Goal: Task Accomplishment & Management: Use online tool/utility

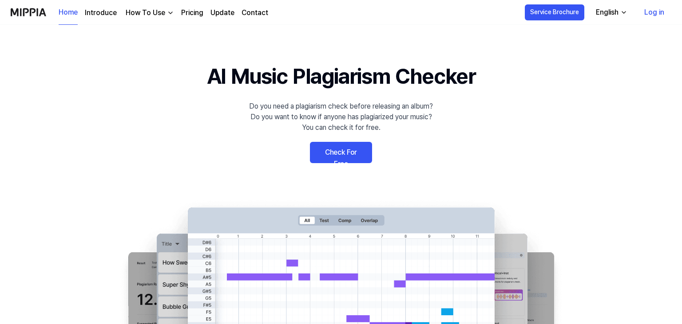
click at [343, 157] on link "Check For Free" at bounding box center [341, 152] width 62 height 21
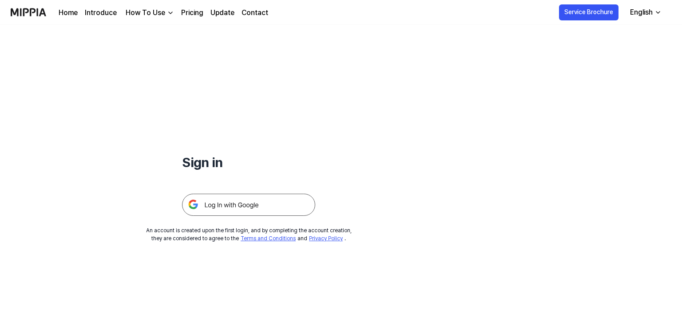
click at [277, 209] on img at bounding box center [248, 205] width 133 height 22
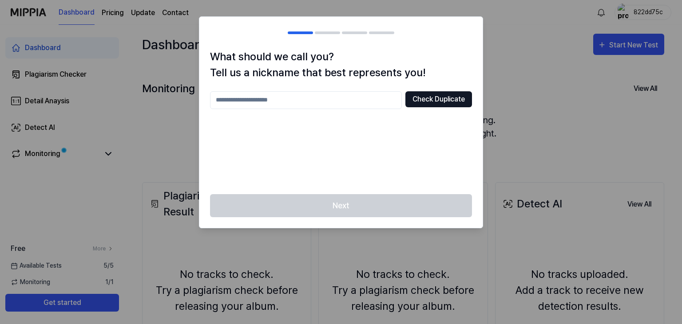
click at [428, 104] on button "Check Duplicate" at bounding box center [438, 99] width 67 height 16
click at [355, 101] on input "text" at bounding box center [306, 100] width 192 height 18
click at [542, 174] on div at bounding box center [341, 162] width 682 height 324
click at [297, 98] on input "text" at bounding box center [306, 100] width 192 height 18
type input "*******"
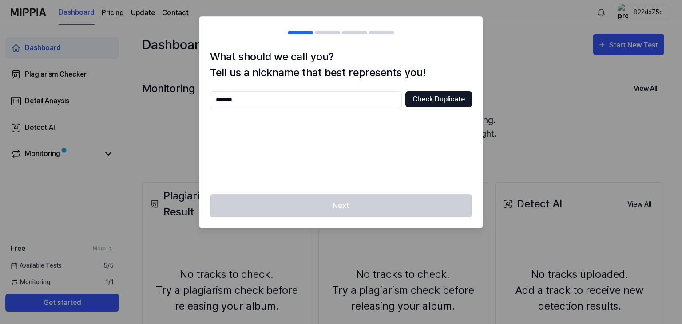
click at [445, 104] on button "Check Duplicate" at bounding box center [438, 99] width 67 height 16
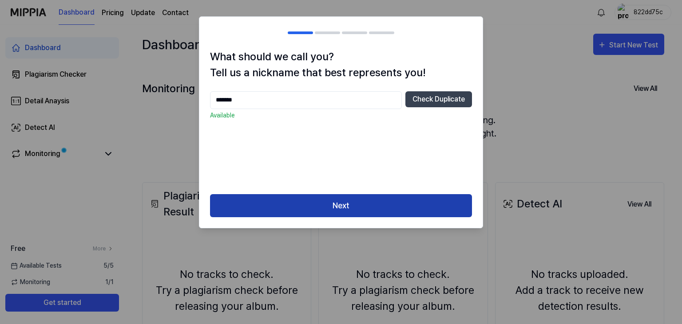
click at [320, 205] on button "Next" at bounding box center [341, 206] width 262 height 24
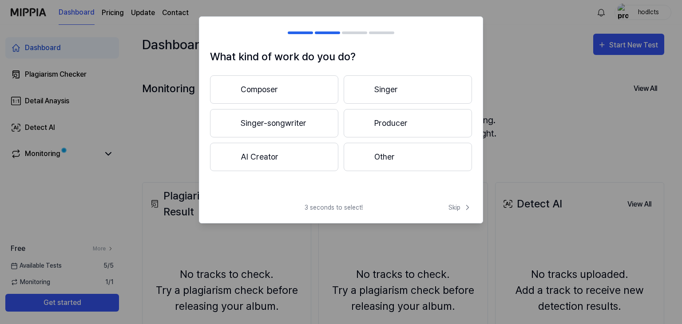
click at [285, 90] on button "Composer" at bounding box center [274, 89] width 128 height 28
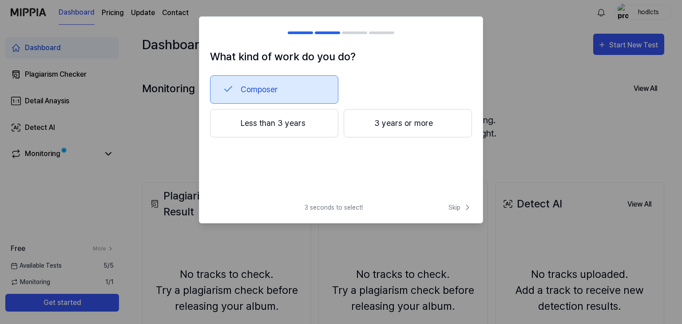
click at [420, 128] on button "3 years or more" at bounding box center [408, 123] width 128 height 28
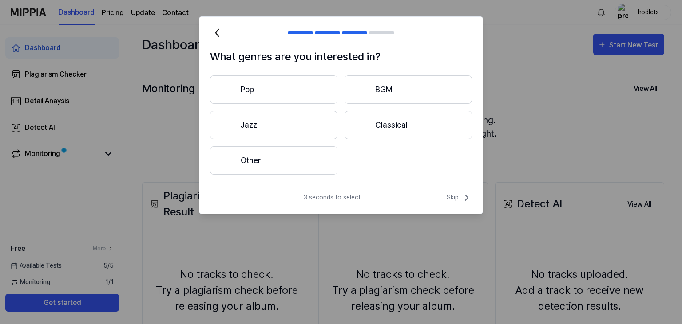
click at [294, 164] on button "Other" at bounding box center [273, 160] width 127 height 28
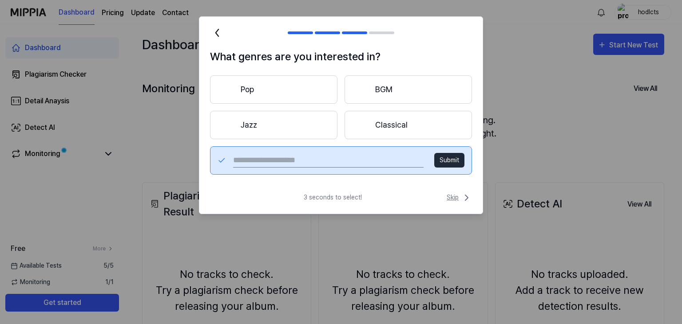
click at [464, 198] on icon at bounding box center [466, 198] width 11 height 11
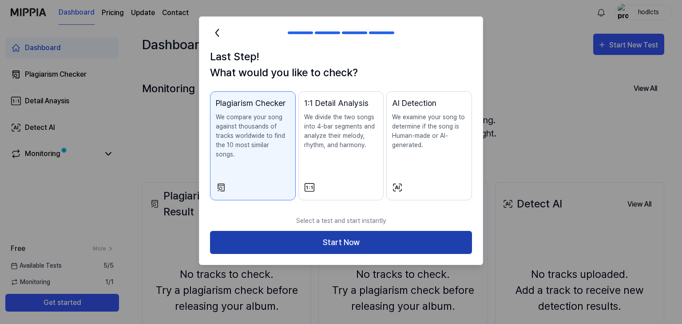
click at [382, 237] on button "Start Now" at bounding box center [341, 243] width 262 height 24
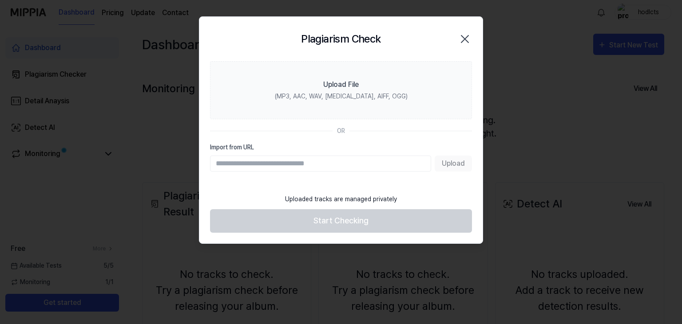
click at [292, 161] on input "Import from URL" at bounding box center [320, 164] width 221 height 16
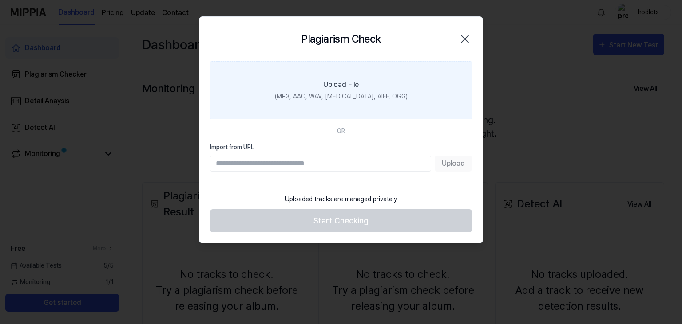
click at [324, 92] on div "(MP3, AAC, WAV, [MEDICAL_DATA], AIFF, OGG)" at bounding box center [341, 96] width 133 height 9
click at [0, 0] on input "Upload File (MP3, AAC, WAV, [MEDICAL_DATA], AIFF, OGG)" at bounding box center [0, 0] width 0 height 0
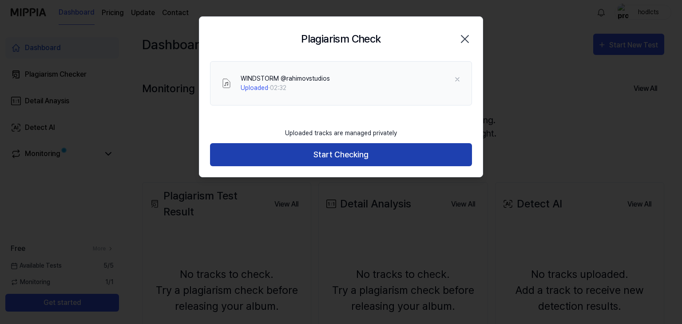
click at [349, 154] on button "Start Checking" at bounding box center [341, 155] width 262 height 24
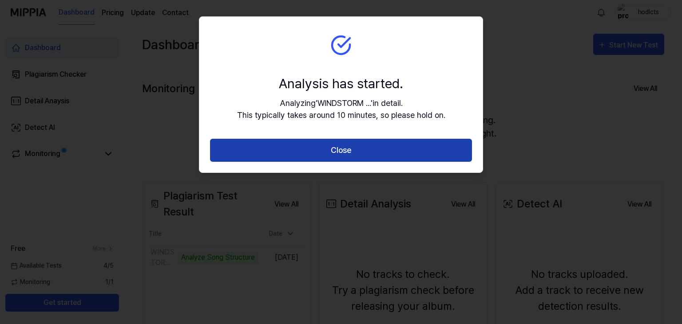
click at [341, 152] on button "Close" at bounding box center [341, 151] width 262 height 24
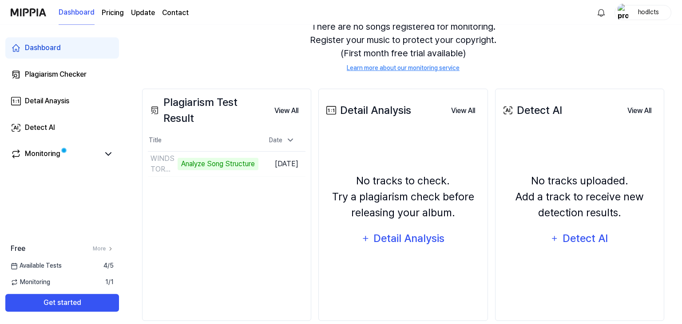
scroll to position [108, 0]
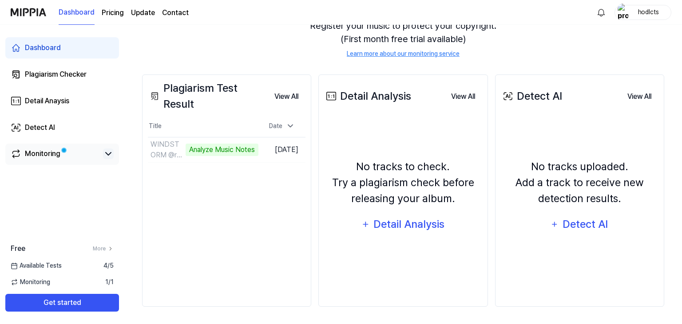
click at [111, 153] on icon at bounding box center [108, 154] width 11 height 11
click at [111, 153] on icon at bounding box center [108, 154] width 5 height 3
click at [111, 153] on icon at bounding box center [108, 154] width 11 height 11
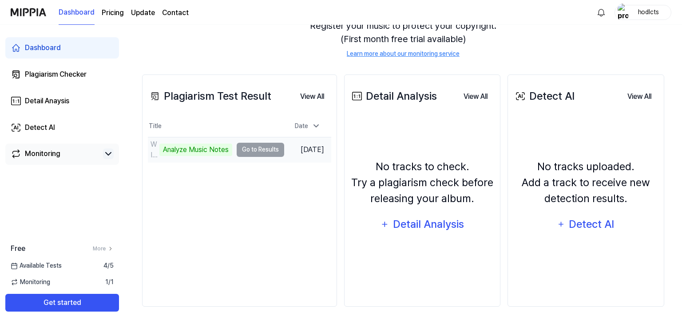
click at [271, 150] on td "WINDSTORM @rahimovstudios Analyze Music Notes Go to Results" at bounding box center [216, 150] width 136 height 25
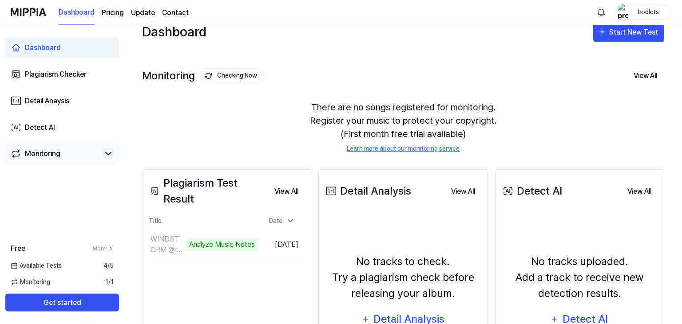
scroll to position [0, 0]
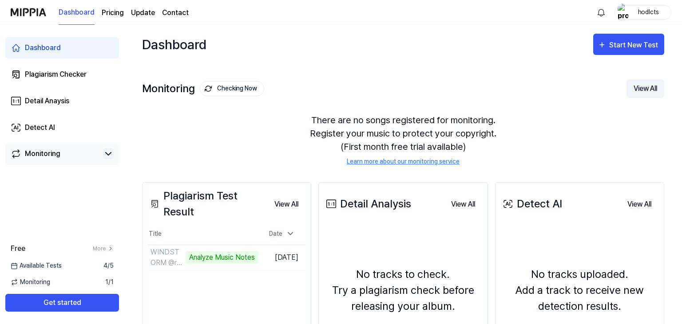
click at [647, 88] on button "View All" at bounding box center [645, 88] width 38 height 19
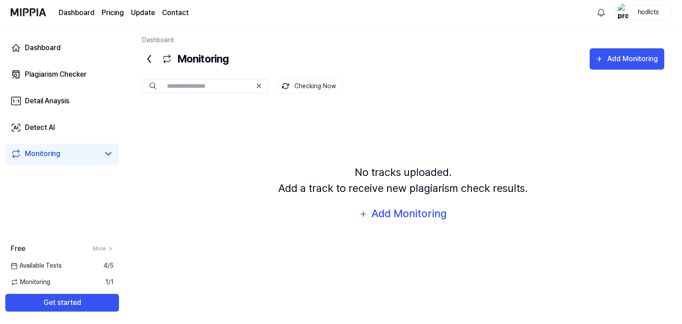
click at [150, 63] on icon at bounding box center [149, 59] width 14 height 14
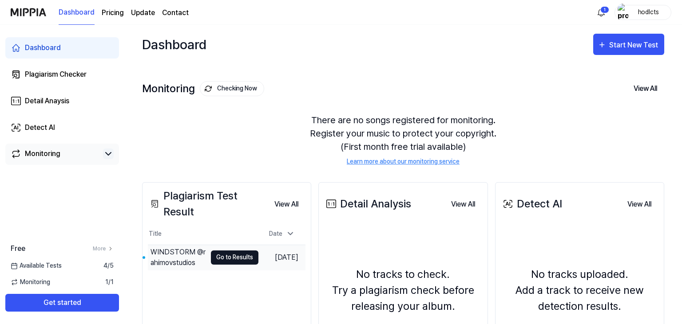
click at [222, 260] on button "Go to Results" at bounding box center [234, 258] width 47 height 14
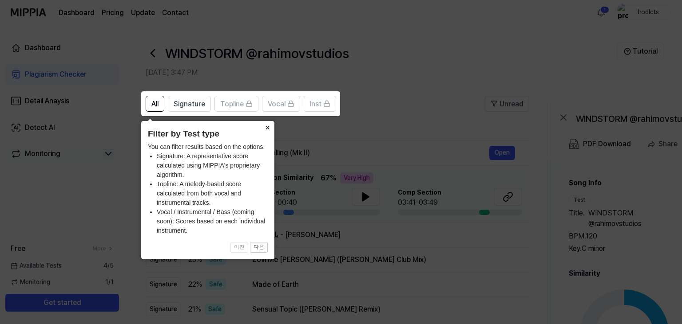
click at [269, 127] on button "×" at bounding box center [267, 127] width 14 height 12
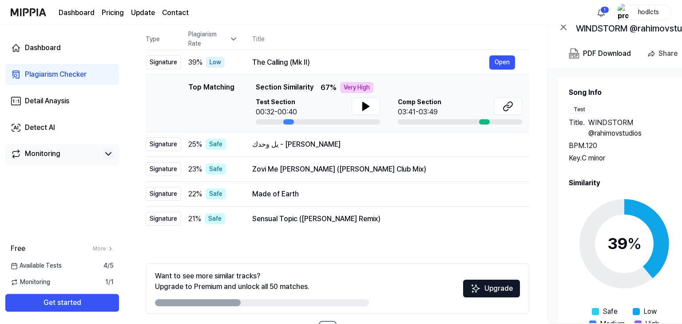
scroll to position [122, 0]
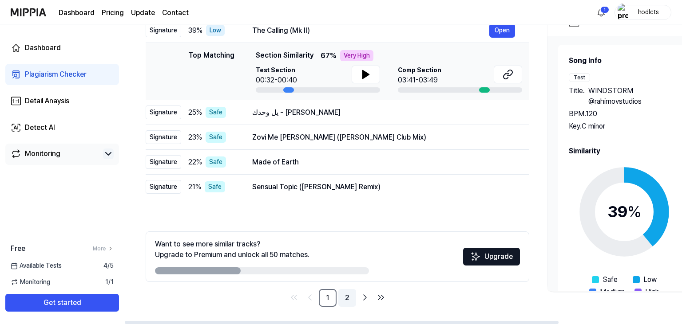
click at [348, 303] on link "2" at bounding box center [347, 298] width 18 height 18
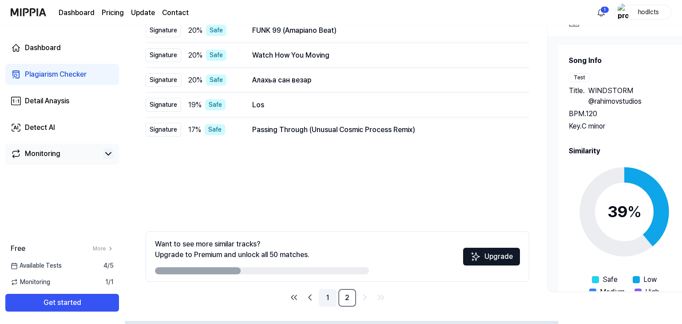
click at [325, 298] on link "1" at bounding box center [328, 298] width 18 height 18
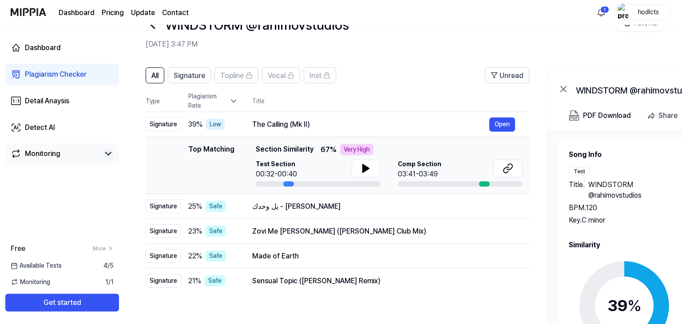
scroll to position [13, 0]
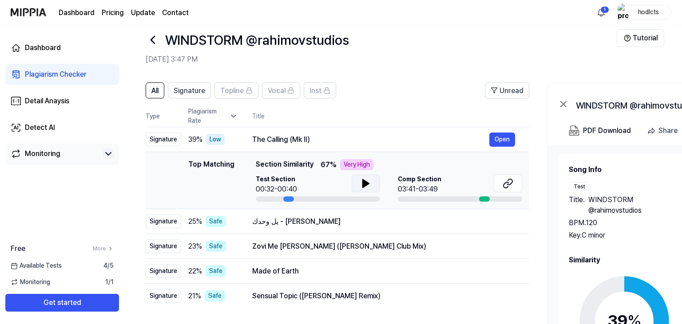
click at [365, 184] on icon at bounding box center [366, 184] width 6 height 8
drag, startPoint x: 365, startPoint y: 185, endPoint x: 405, endPoint y: 184, distance: 40.4
click at [367, 185] on icon at bounding box center [365, 183] width 11 height 11
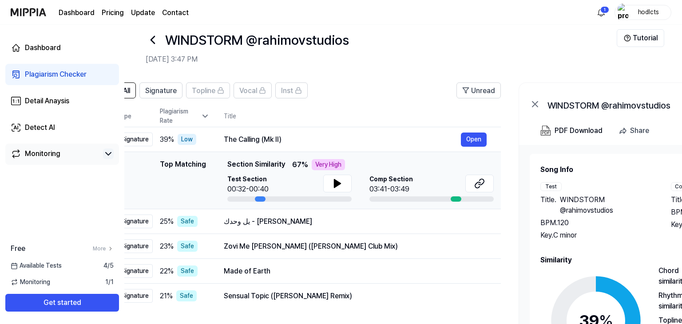
drag, startPoint x: 484, startPoint y: 200, endPoint x: 479, endPoint y: 197, distance: 5.2
click at [461, 198] on div at bounding box center [455, 199] width 11 height 5
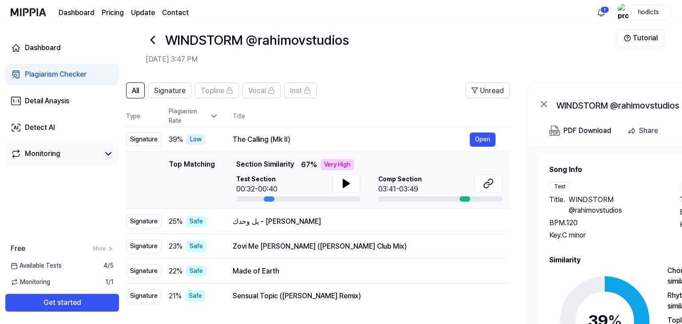
scroll to position [0, 0]
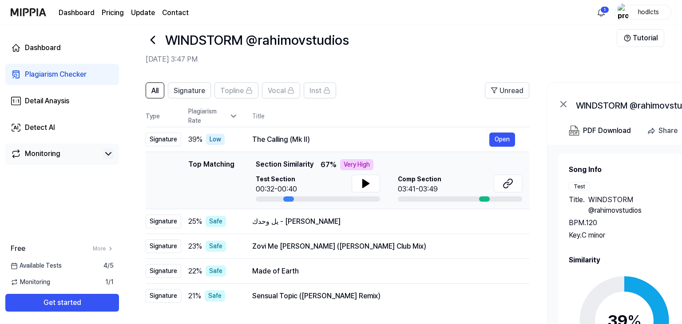
drag, startPoint x: 433, startPoint y: 187, endPoint x: 459, endPoint y: 185, distance: 26.7
click at [459, 185] on div "Comp Section 03:41-03:49" at bounding box center [460, 185] width 124 height 20
click at [364, 183] on icon at bounding box center [366, 184] width 6 height 8
drag, startPoint x: 288, startPoint y: 200, endPoint x: 305, endPoint y: 200, distance: 17.8
click at [305, 200] on div at bounding box center [318, 199] width 124 height 5
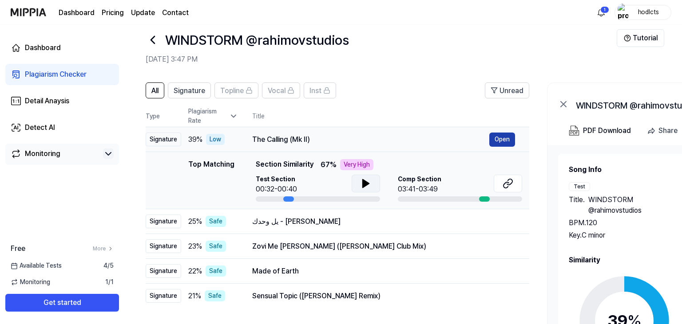
click at [499, 138] on button "Open" at bounding box center [502, 140] width 26 height 14
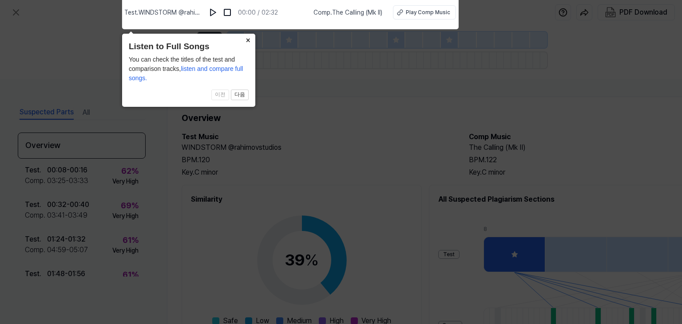
click at [251, 39] on button "×" at bounding box center [248, 40] width 14 height 12
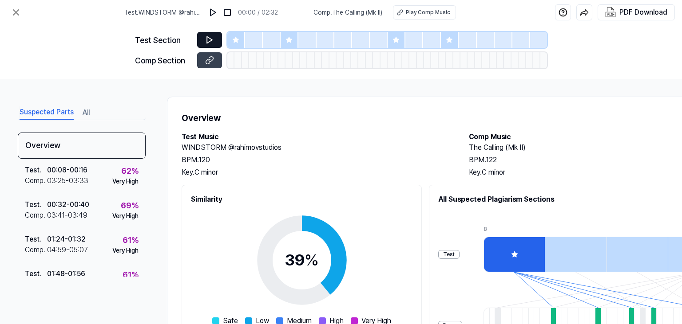
click at [213, 39] on icon at bounding box center [209, 40] width 9 height 9
click at [213, 40] on icon at bounding box center [209, 40] width 9 height 9
click at [220, 19] on button at bounding box center [213, 12] width 14 height 14
click at [217, 16] on img at bounding box center [213, 12] width 9 height 9
drag, startPoint x: 468, startPoint y: 137, endPoint x: 538, endPoint y: 148, distance: 71.0
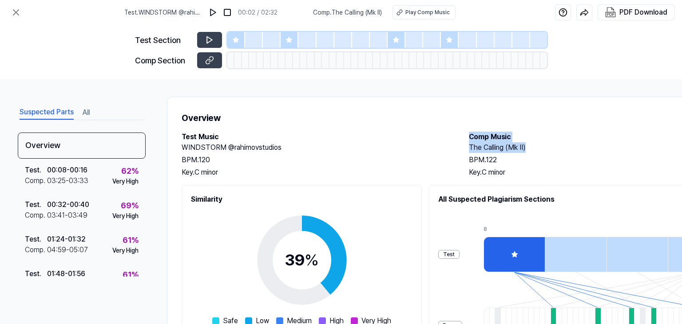
click at [538, 148] on div "Test Music WINDSTORM @rahimovstudios BPM. 120 Key. C minor Comp Music The Calli…" at bounding box center [460, 155] width 557 height 46
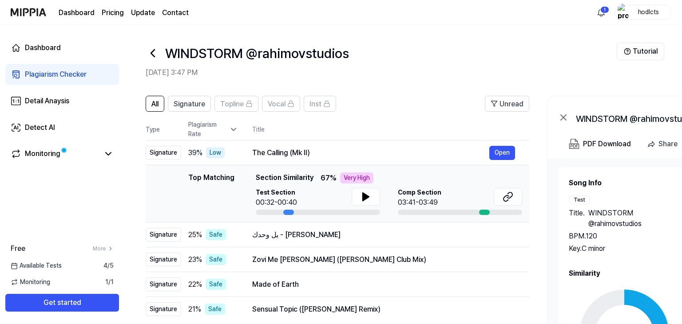
click at [151, 51] on icon at bounding box center [153, 53] width 14 height 14
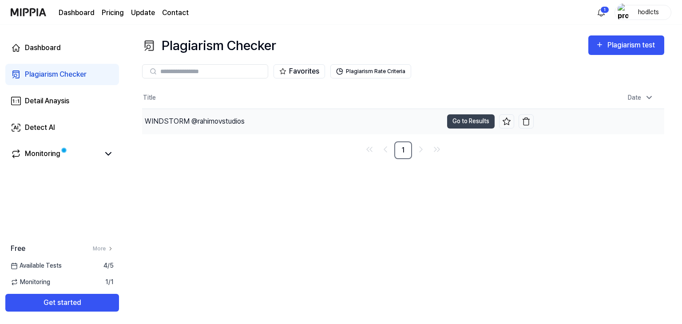
click at [275, 118] on div "WINDSTORM @rahimovstudios" at bounding box center [292, 121] width 300 height 25
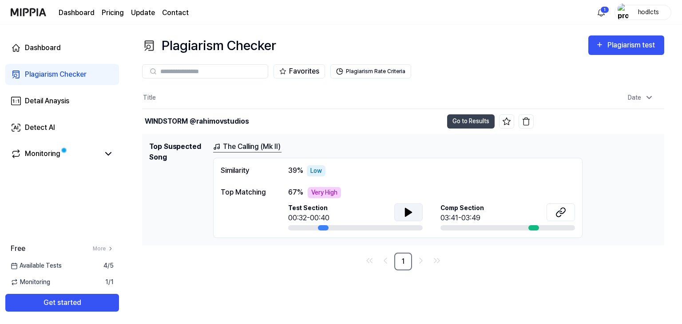
click at [409, 213] on icon at bounding box center [408, 213] width 6 height 8
click at [409, 212] on icon at bounding box center [410, 212] width 2 height 7
click at [264, 150] on link "The Calling (Mk II)" at bounding box center [247, 147] width 68 height 11
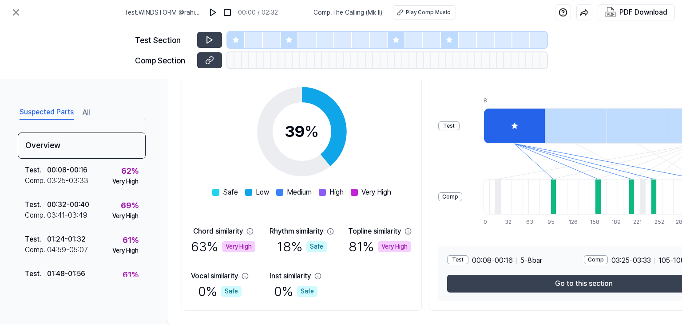
scroll to position [147, 0]
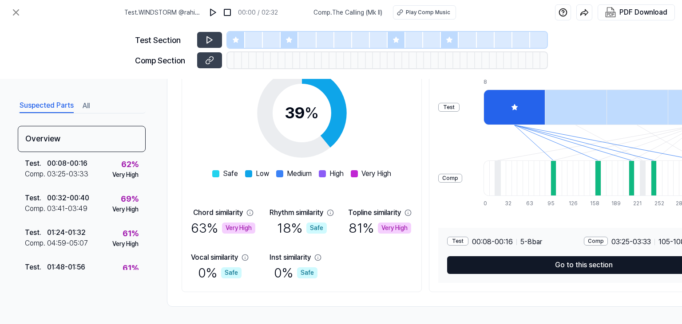
click at [525, 270] on button "Go to this section" at bounding box center [583, 266] width 273 height 18
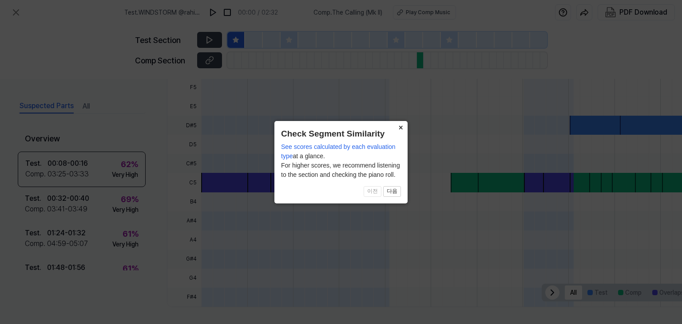
click at [399, 126] on button "×" at bounding box center [400, 127] width 14 height 12
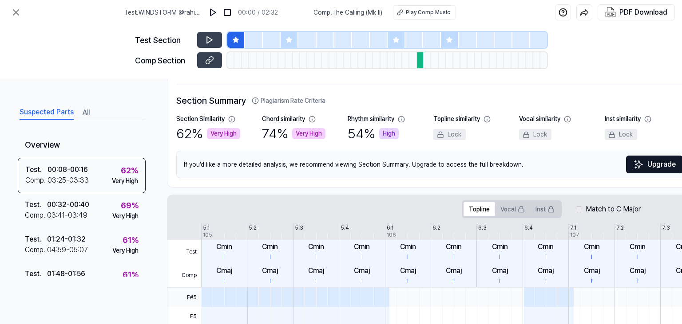
scroll to position [0, 0]
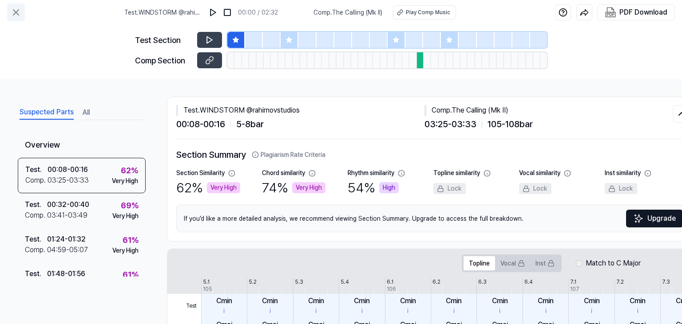
click at [13, 9] on icon at bounding box center [16, 12] width 11 height 11
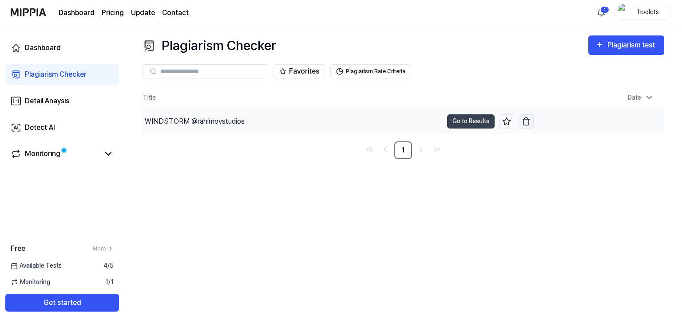
click at [525, 121] on img "button" at bounding box center [525, 121] width 9 height 9
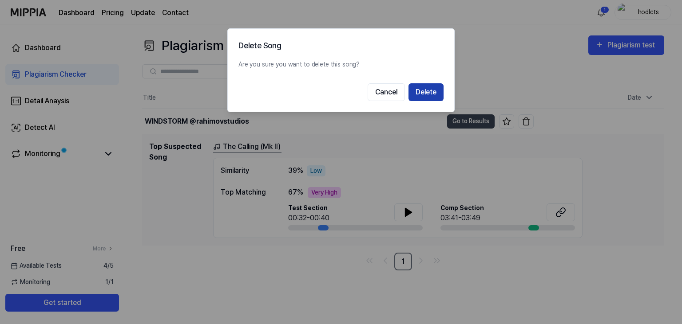
click at [434, 92] on button "Delete" at bounding box center [425, 92] width 35 height 18
